Goal: Use online tool/utility: Utilize a website feature to perform a specific function

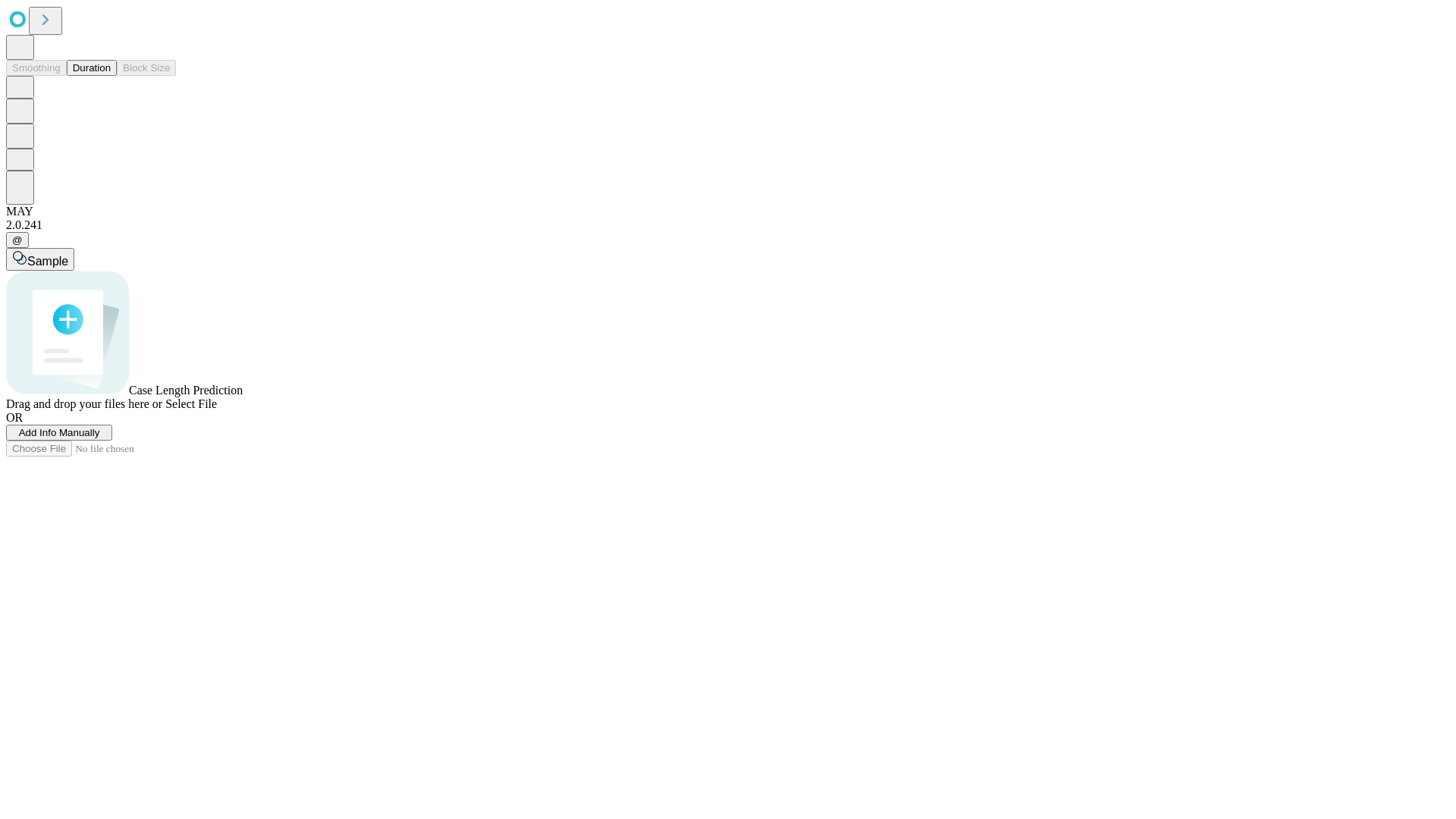
click at [111, 76] on button "Duration" at bounding box center [91, 67] width 50 height 16
click at [217, 411] on span "Select File" at bounding box center [191, 404] width 52 height 13
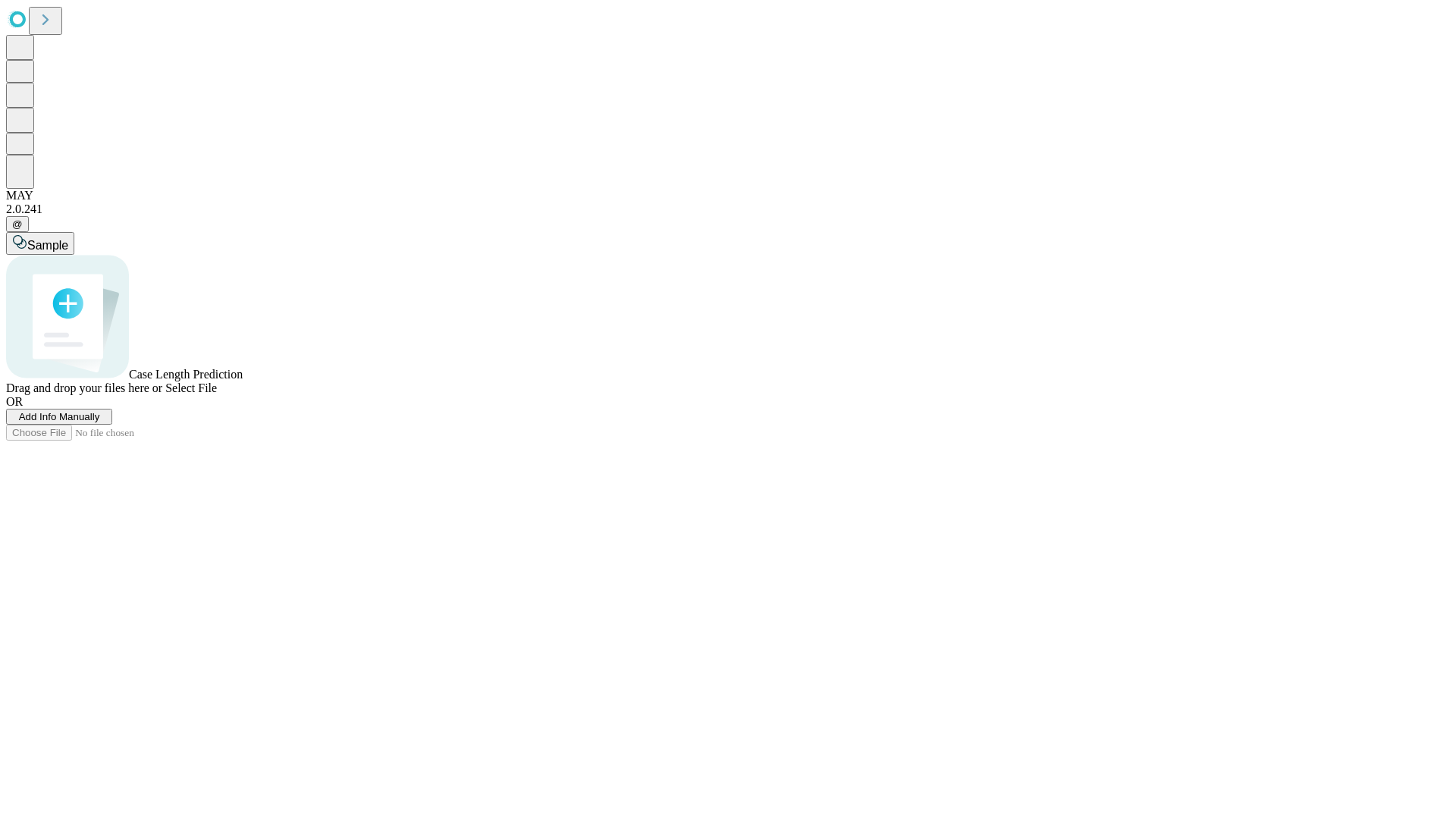
click at [217, 394] on span "Select File" at bounding box center [191, 388] width 52 height 13
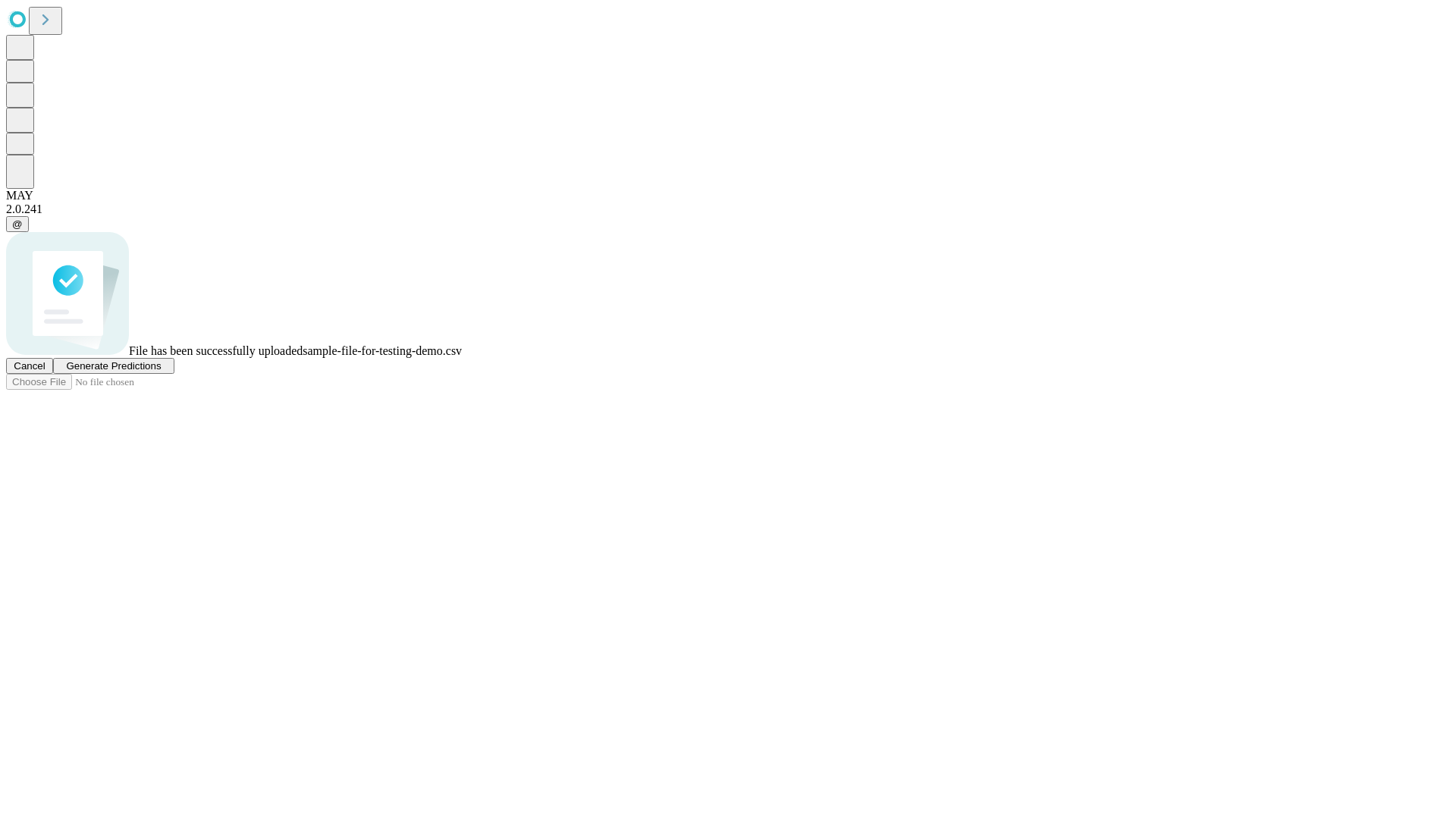
click at [160, 372] on span "Generate Predictions" at bounding box center [113, 366] width 95 height 12
